Goal: Check status: Check status

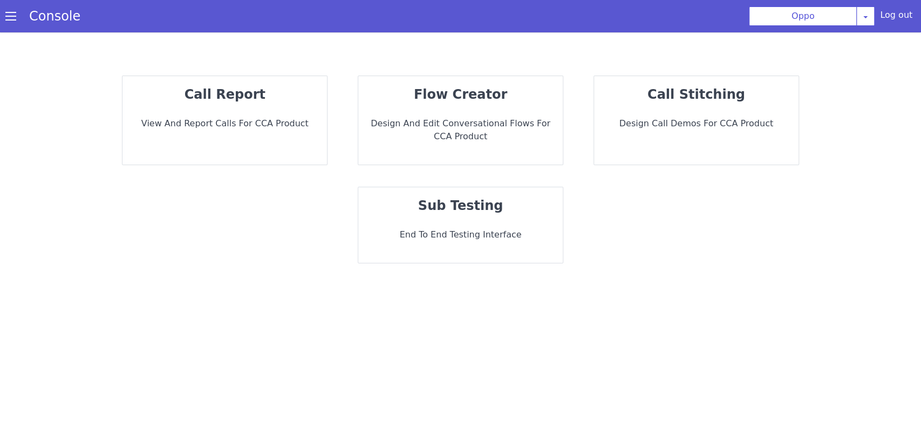
click at [310, 130] on div "call report View and report calls for CCA Product" at bounding box center [224, 120] width 204 height 88
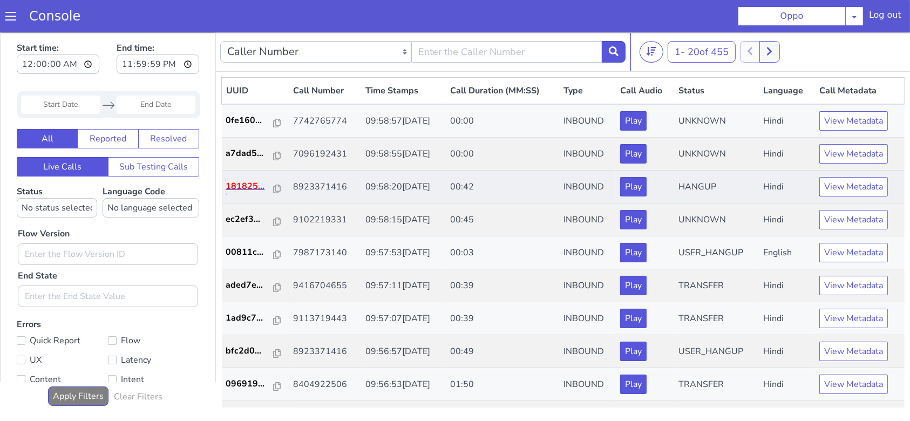
click at [233, 183] on p "181825..." at bounding box center [250, 185] width 48 height 13
